Goal: Find specific page/section: Find specific page/section

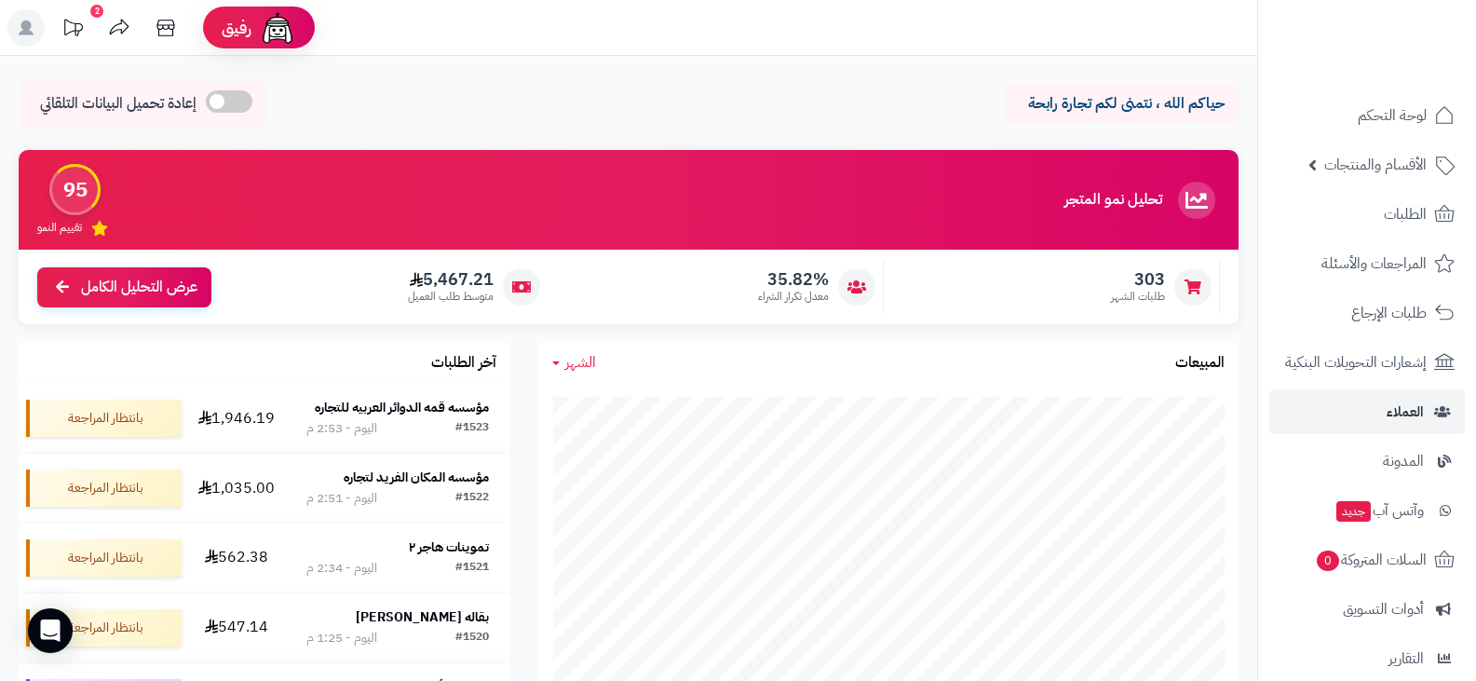
scroll to position [93, 0]
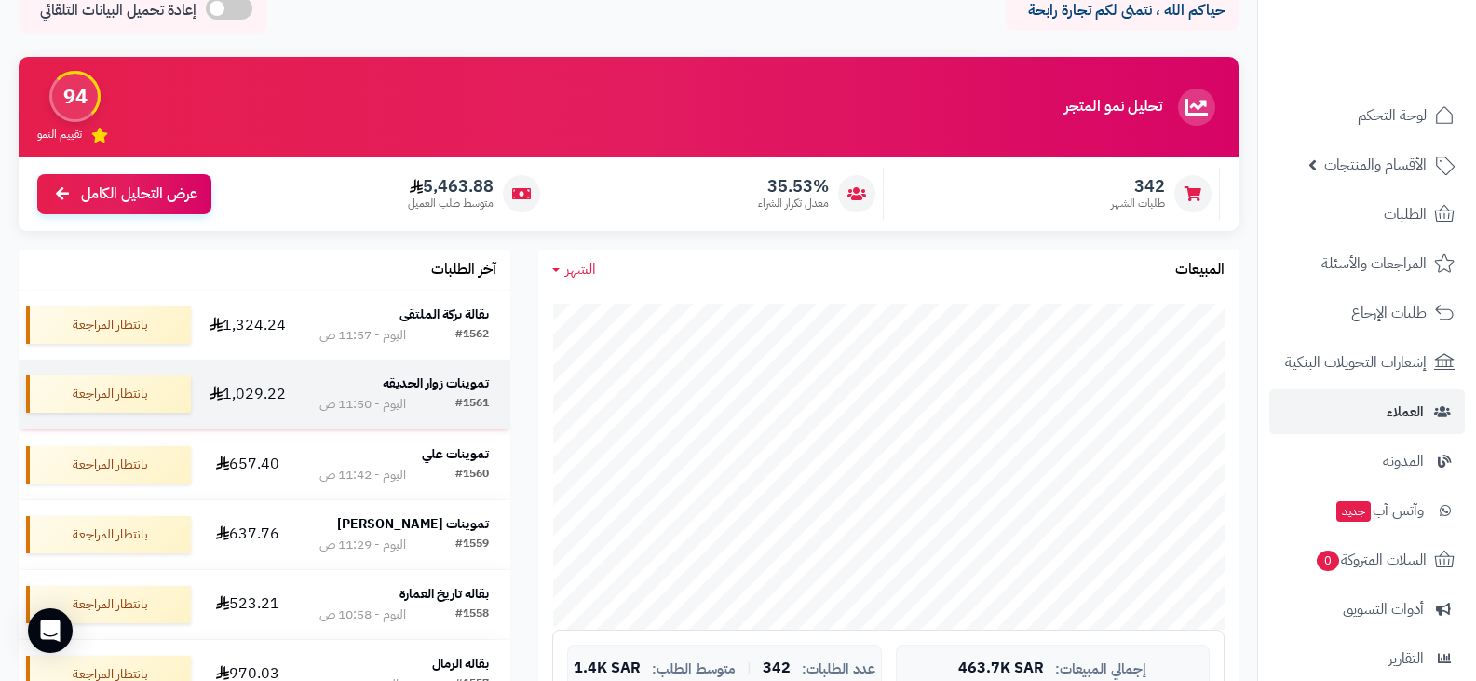
scroll to position [373, 0]
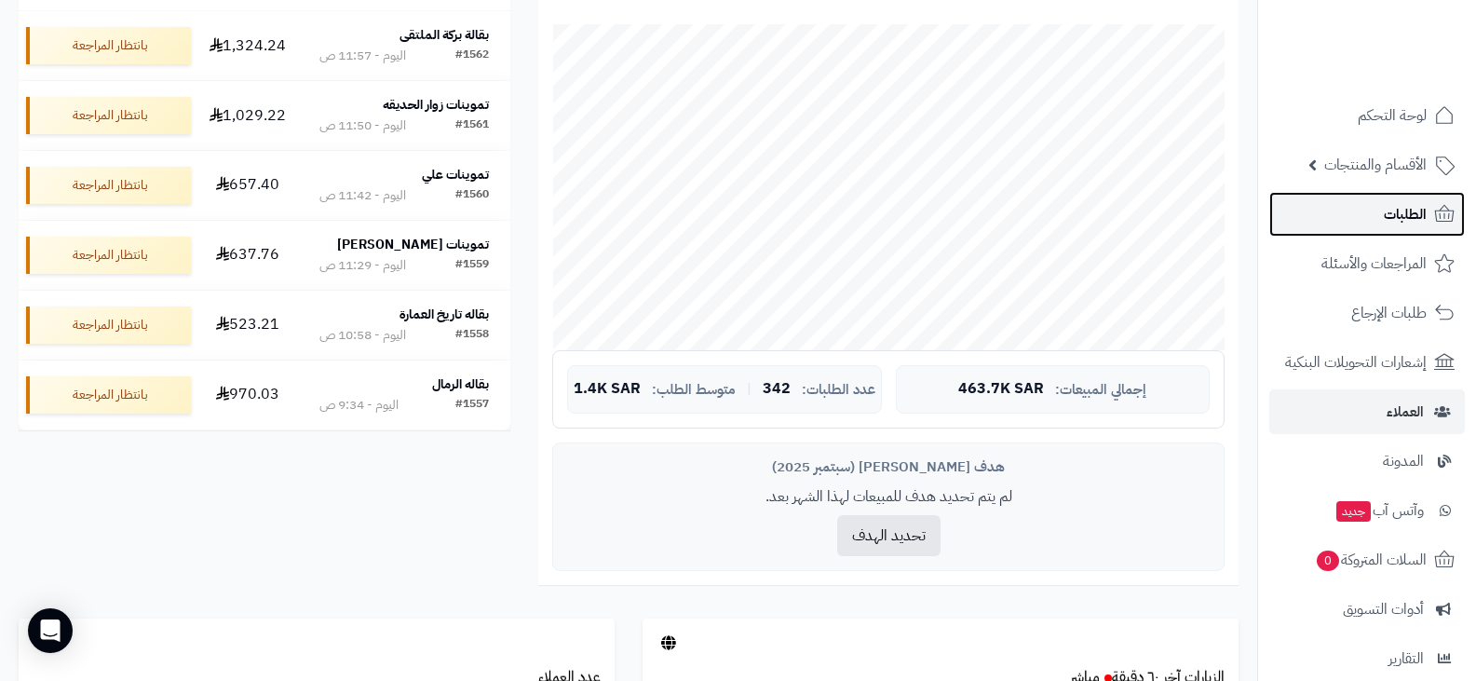
click at [1405, 220] on span "الطلبات" at bounding box center [1405, 214] width 43 height 26
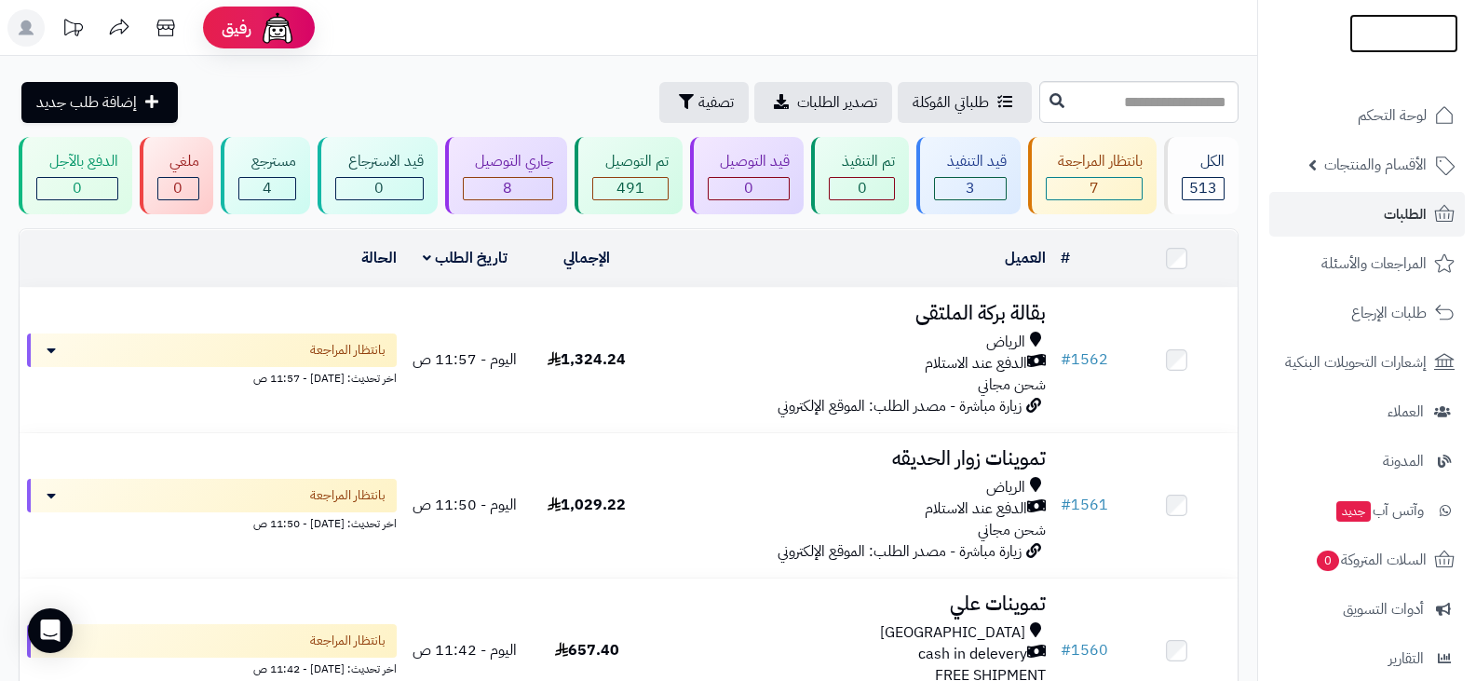
click at [1401, 53] on img at bounding box center [1404, 72] width 109 height 39
